Goal: Information Seeking & Learning: Understand process/instructions

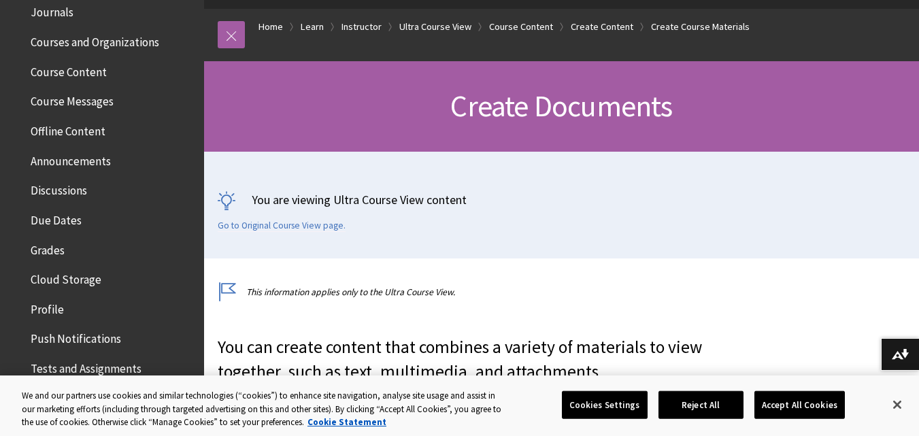
scroll to position [530, 0]
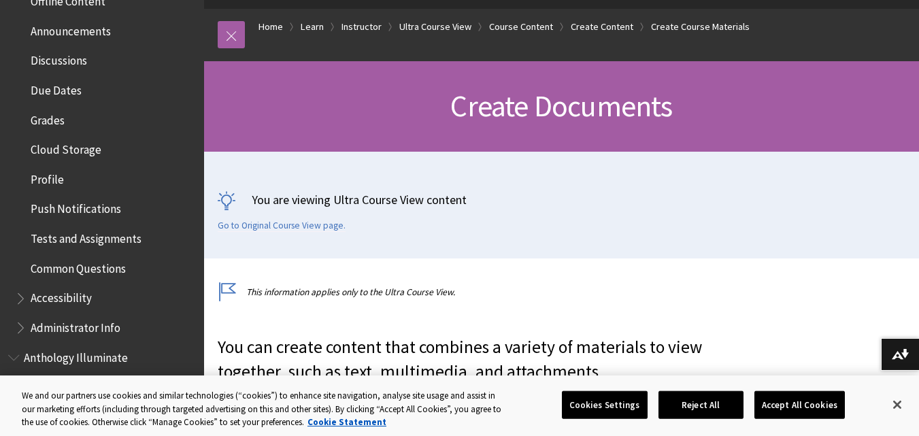
click at [120, 234] on span "Tests and Assignments" at bounding box center [86, 236] width 111 height 18
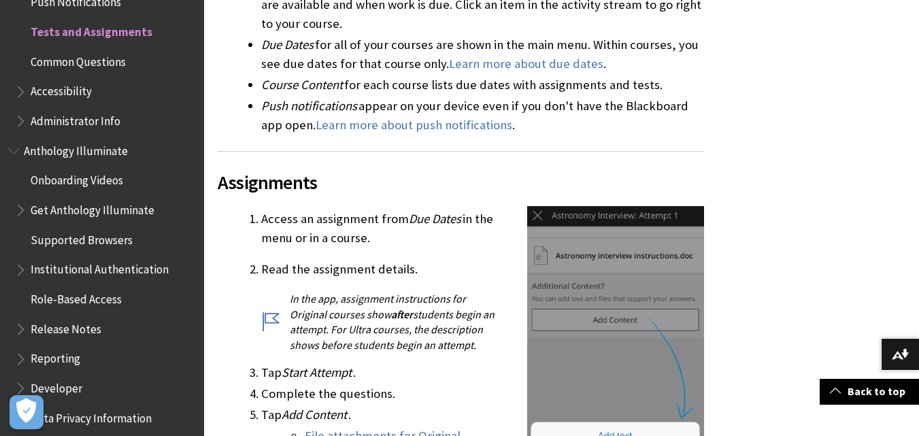
scroll to position [476, 0]
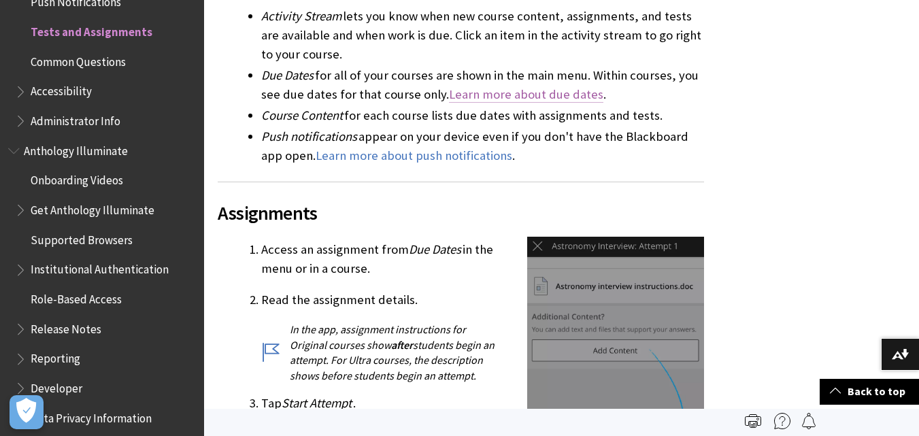
click at [519, 97] on link "Learn more about due dates" at bounding box center [526, 94] width 154 height 16
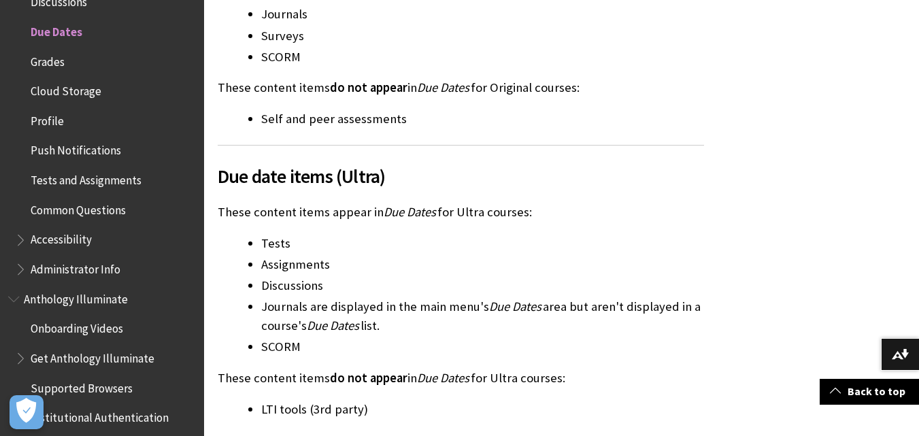
scroll to position [1565, 0]
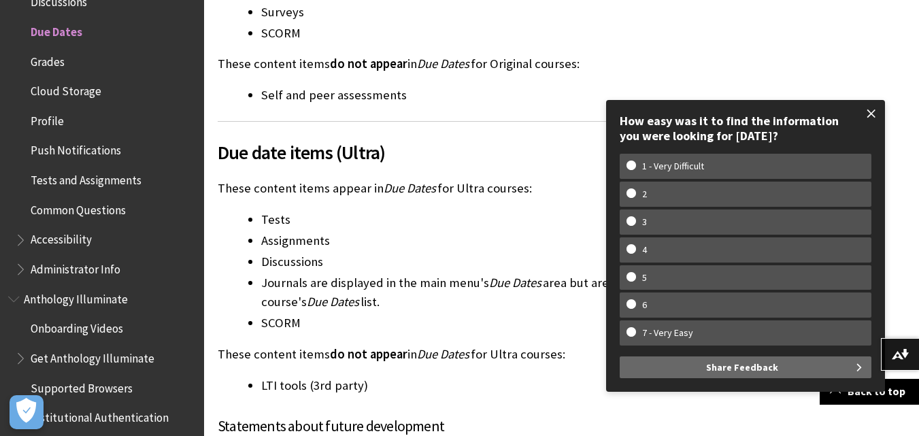
click at [873, 108] on span at bounding box center [871, 113] width 29 height 29
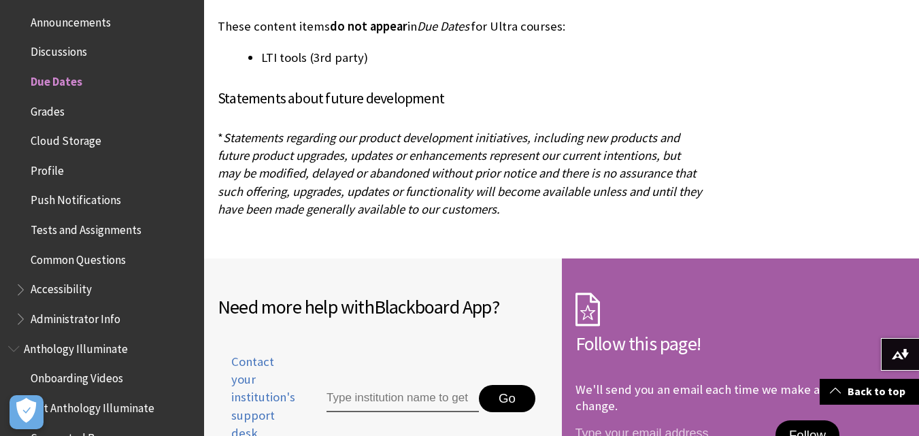
scroll to position [544, 0]
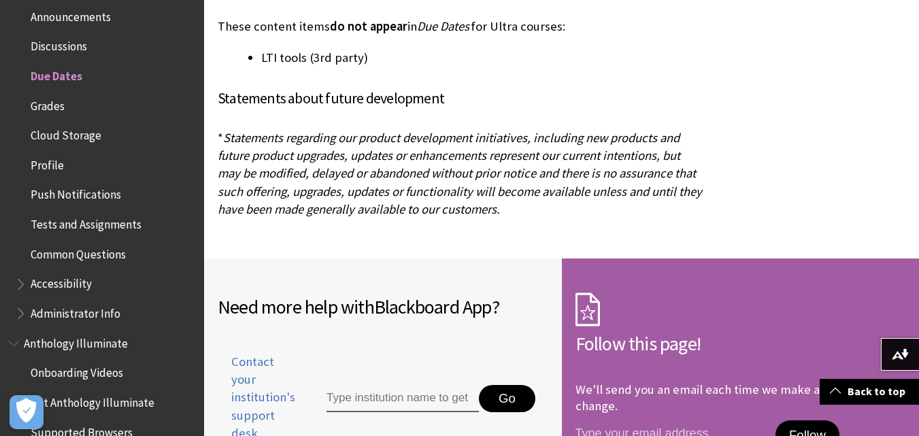
click at [104, 220] on span "Tests and Assignments" at bounding box center [86, 222] width 111 height 18
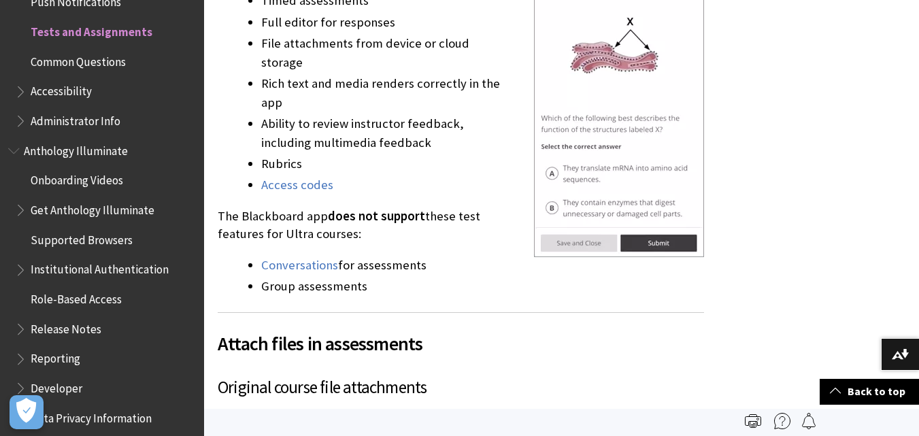
scroll to position [2382, 0]
